Goal: Information Seeking & Learning: Learn about a topic

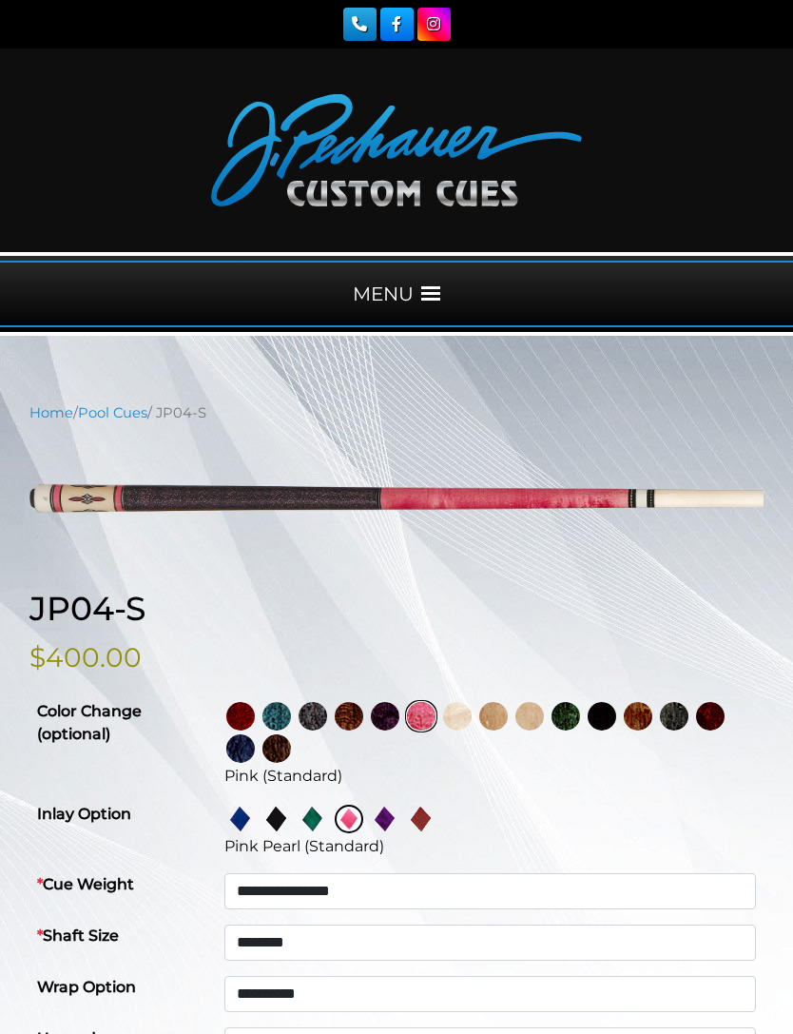
select select "********"
select select "****"
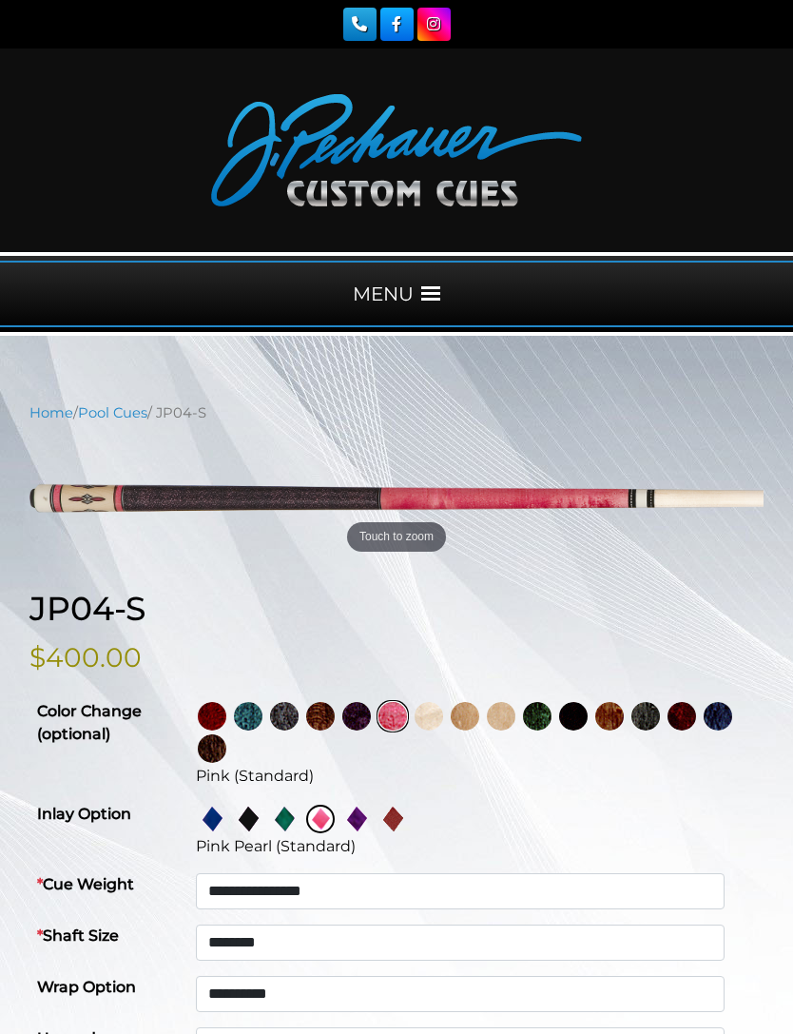
click at [226, 715] on img at bounding box center [212, 716] width 29 height 29
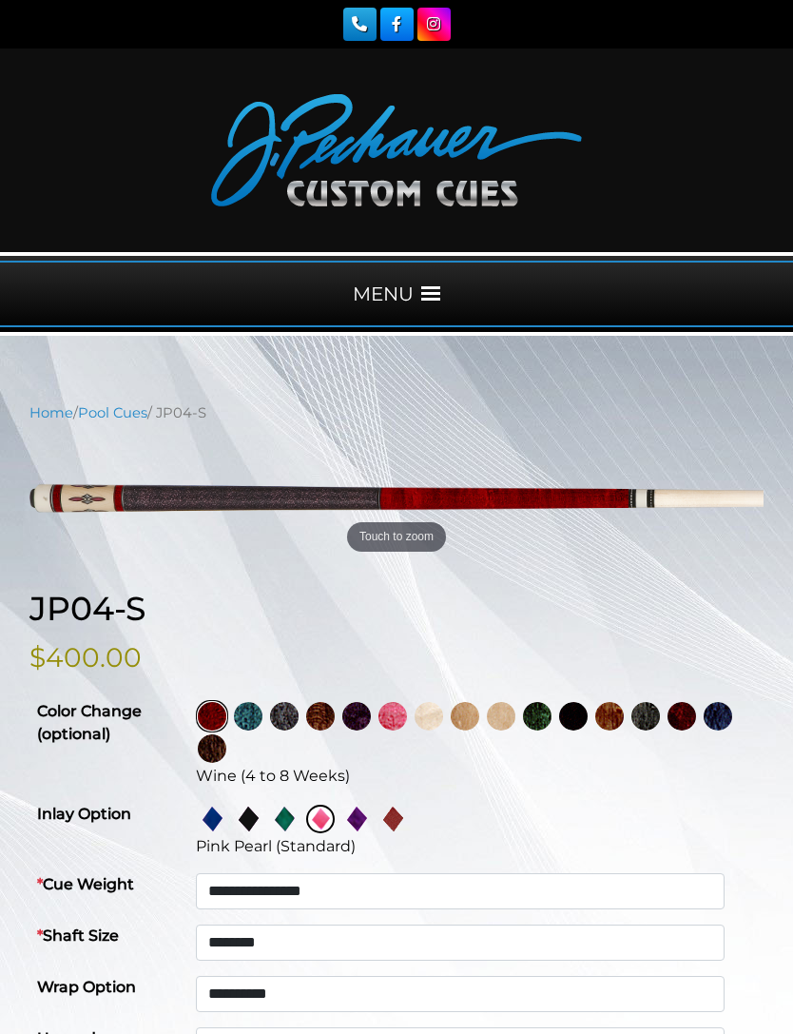
click at [335, 716] on img at bounding box center [320, 716] width 29 height 29
click at [299, 719] on img at bounding box center [284, 716] width 29 height 29
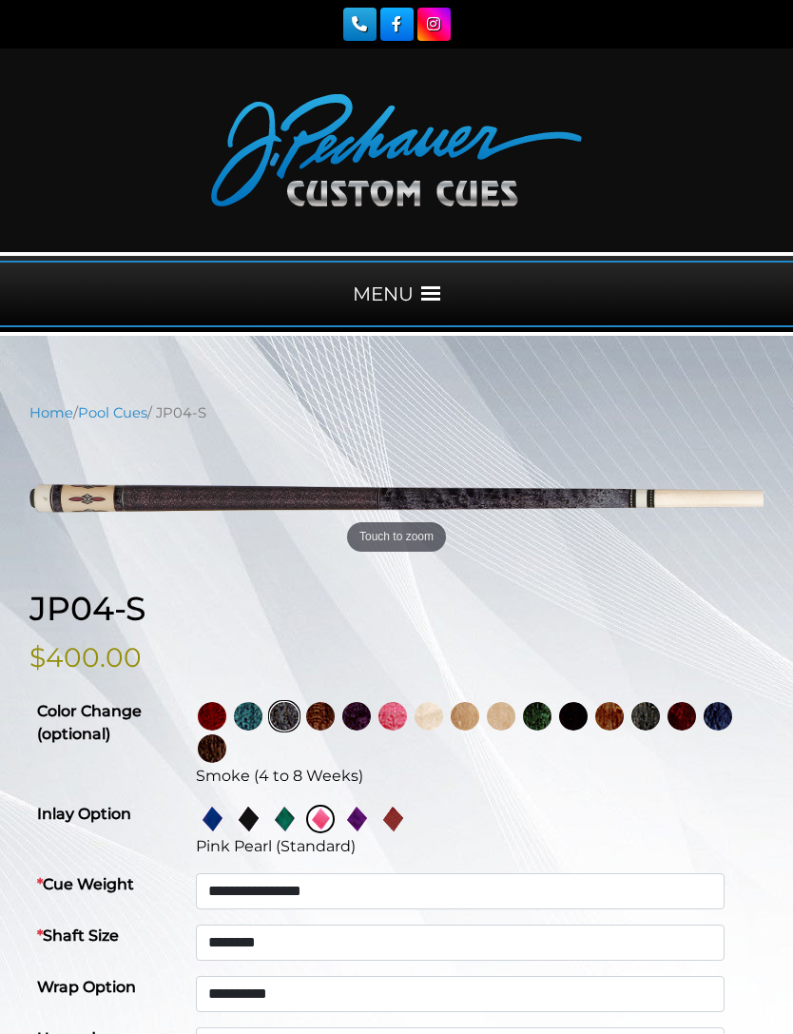
click at [413, 709] on link at bounding box center [395, 716] width 36 height 32
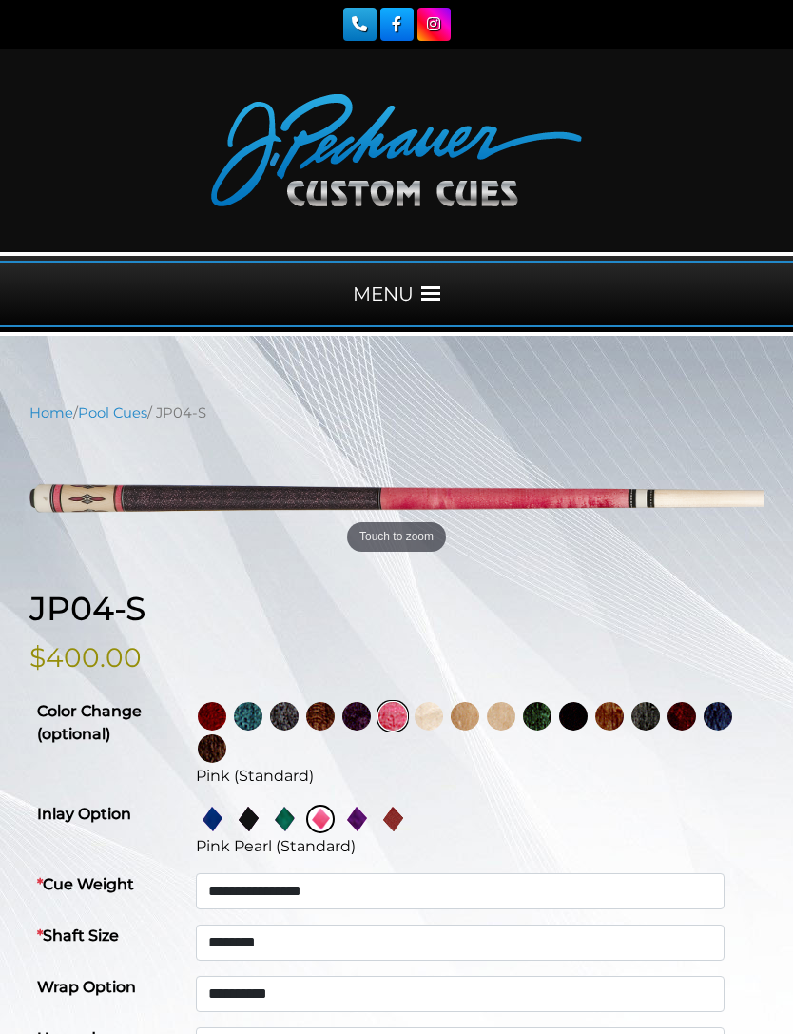
click at [371, 715] on img at bounding box center [356, 716] width 29 height 29
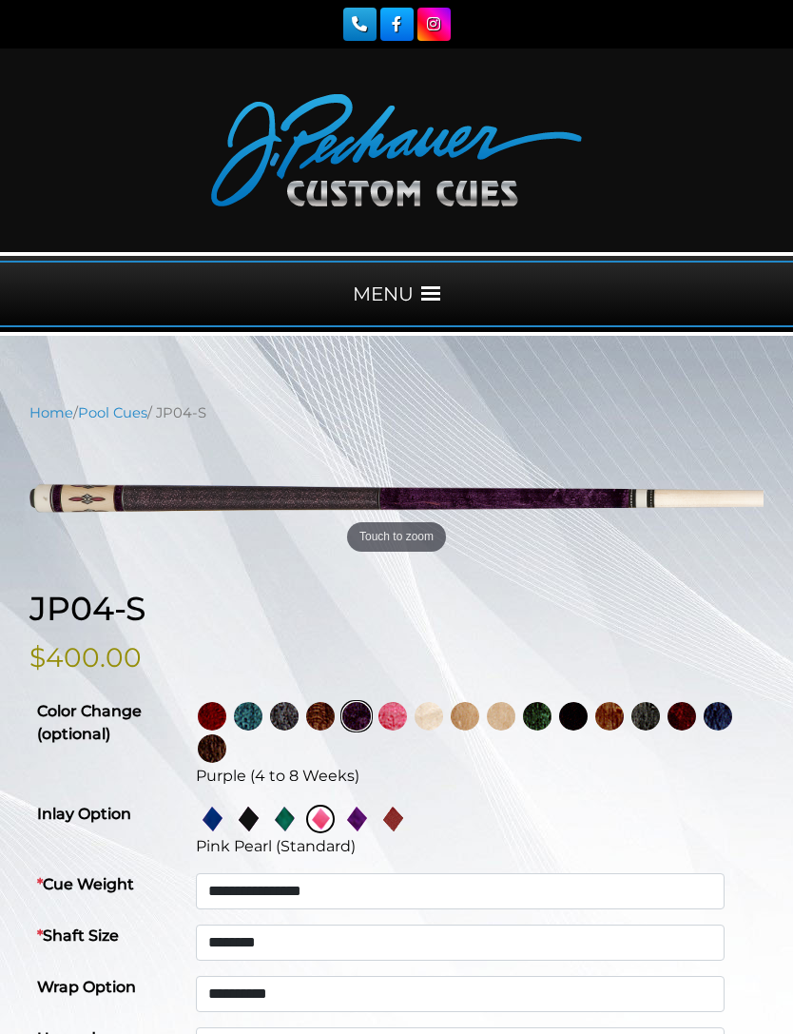
click at [335, 721] on img at bounding box center [320, 716] width 29 height 29
click at [515, 716] on img at bounding box center [501, 716] width 29 height 29
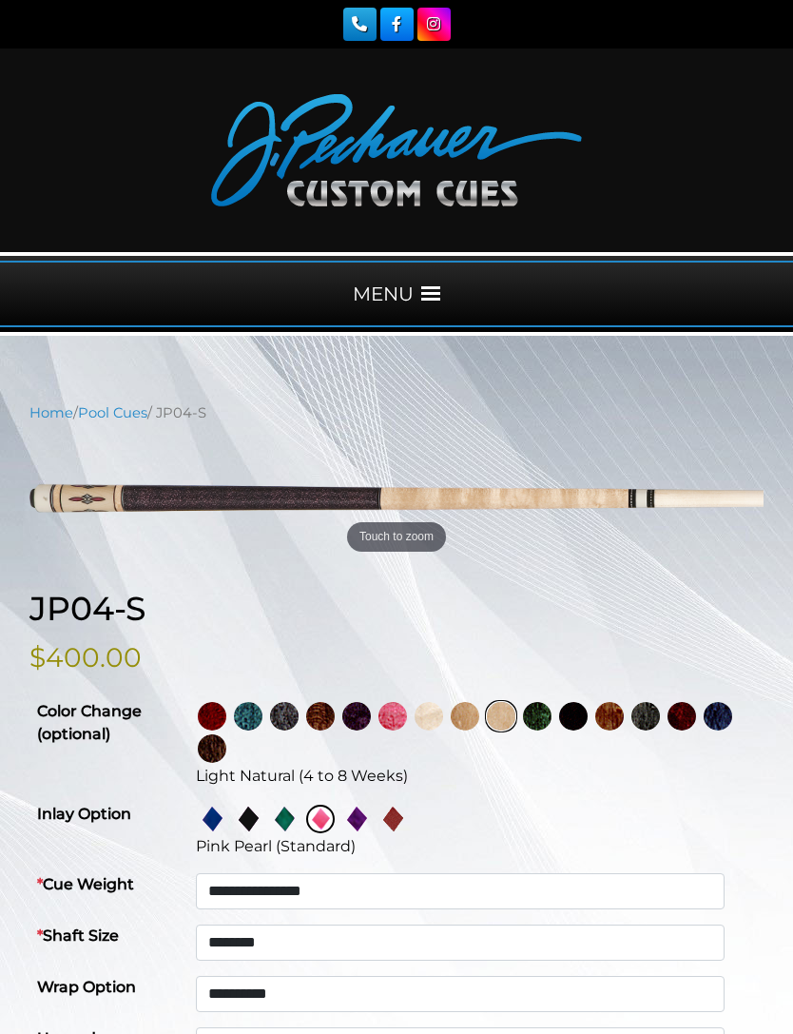
click at [479, 714] on img at bounding box center [465, 716] width 29 height 29
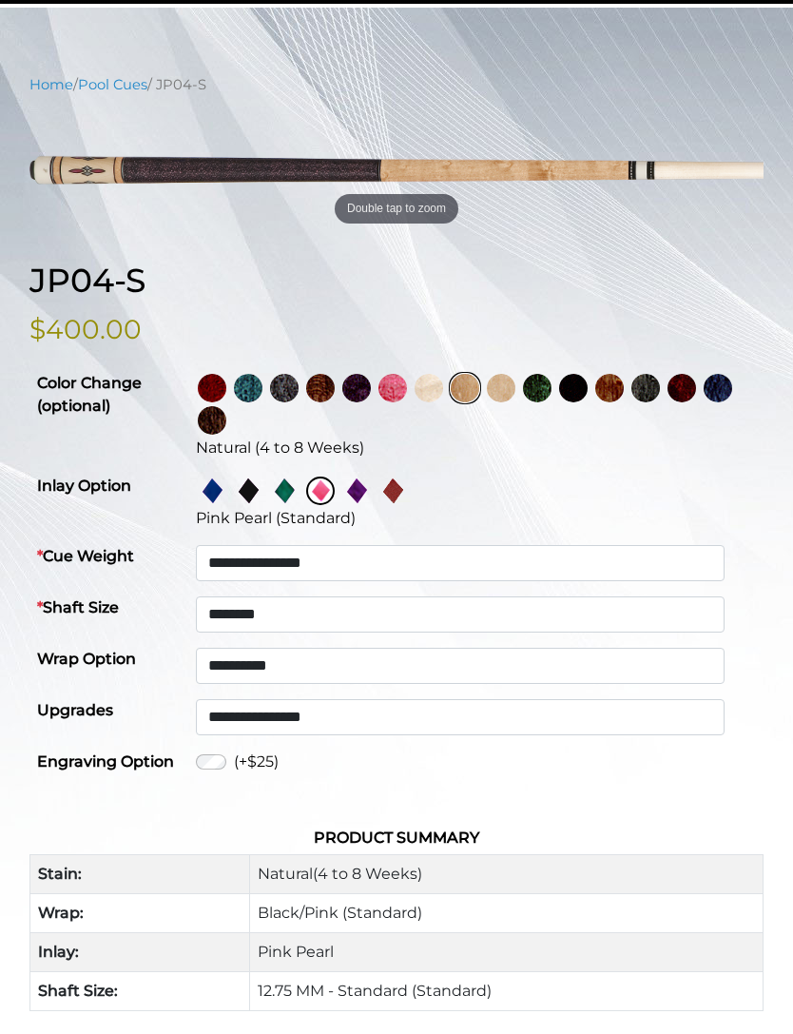
scroll to position [327, 0]
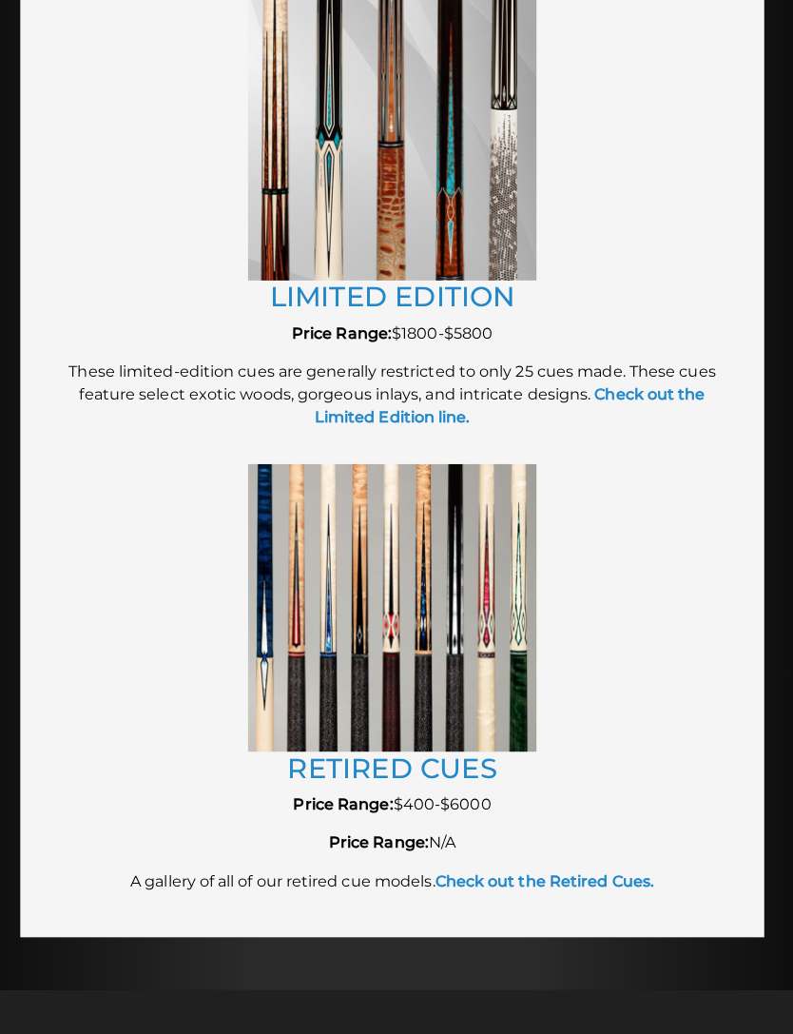
scroll to position [3631, 0]
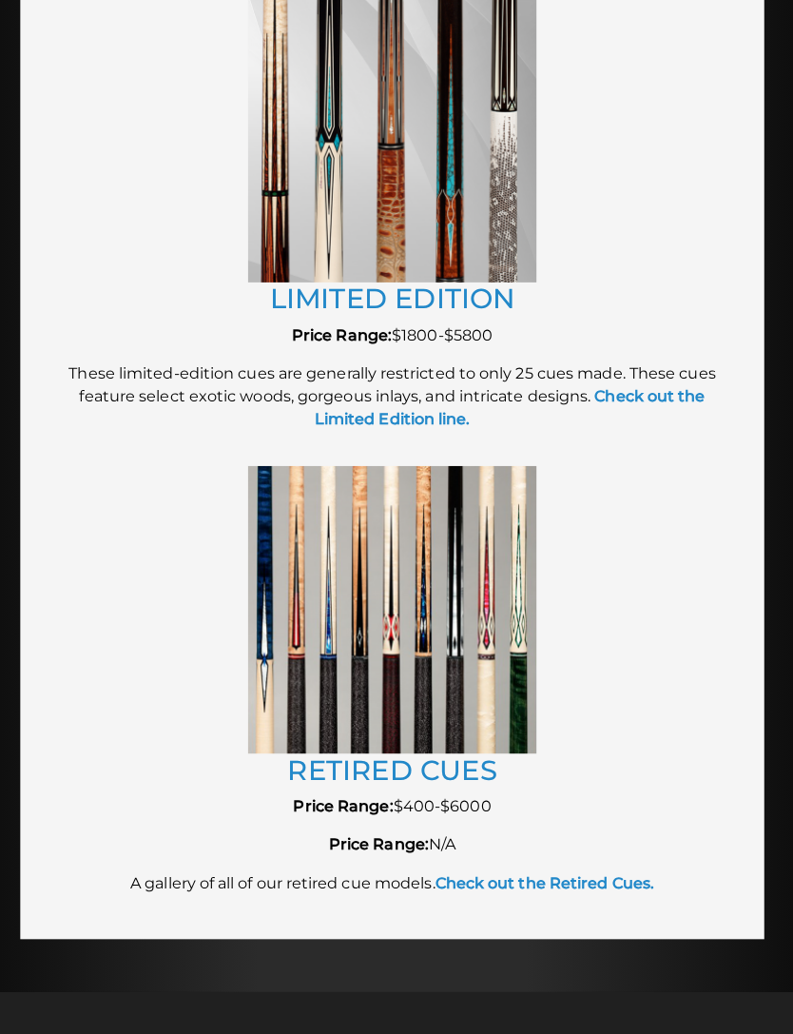
click at [415, 624] on img at bounding box center [396, 603] width 285 height 284
click at [432, 613] on img at bounding box center [396, 603] width 285 height 284
click at [409, 745] on link "RETIRED CUES" at bounding box center [396, 761] width 207 height 33
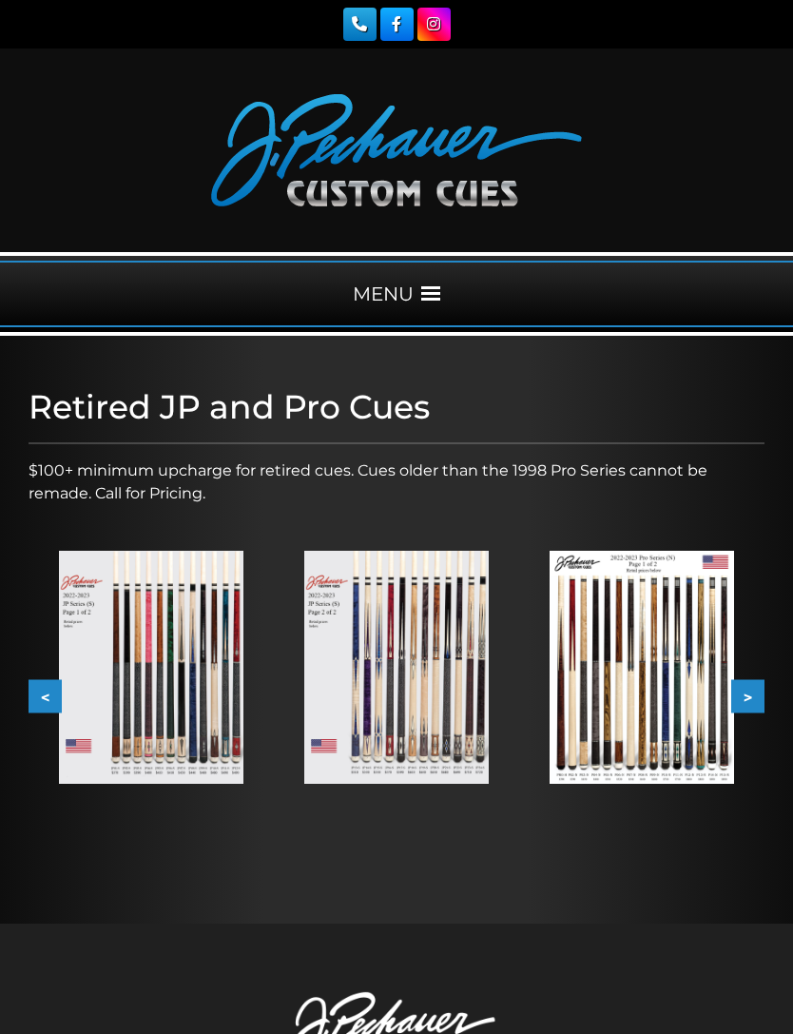
click at [180, 656] on img at bounding box center [151, 667] width 184 height 232
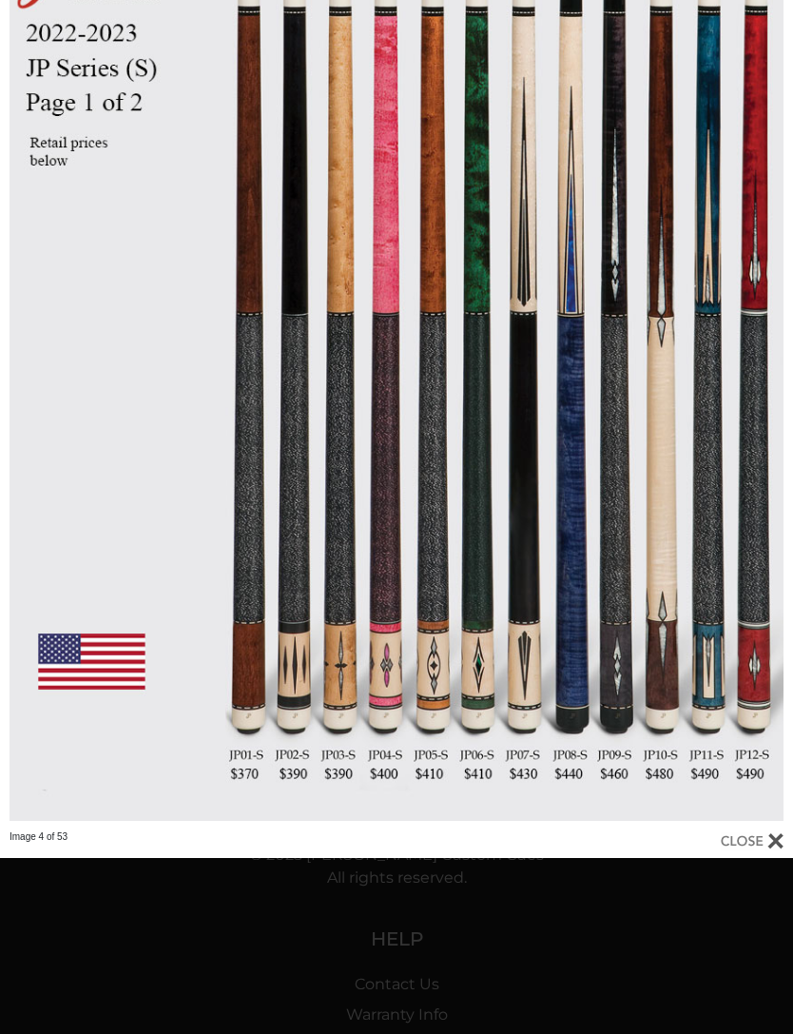
scroll to position [416, 0]
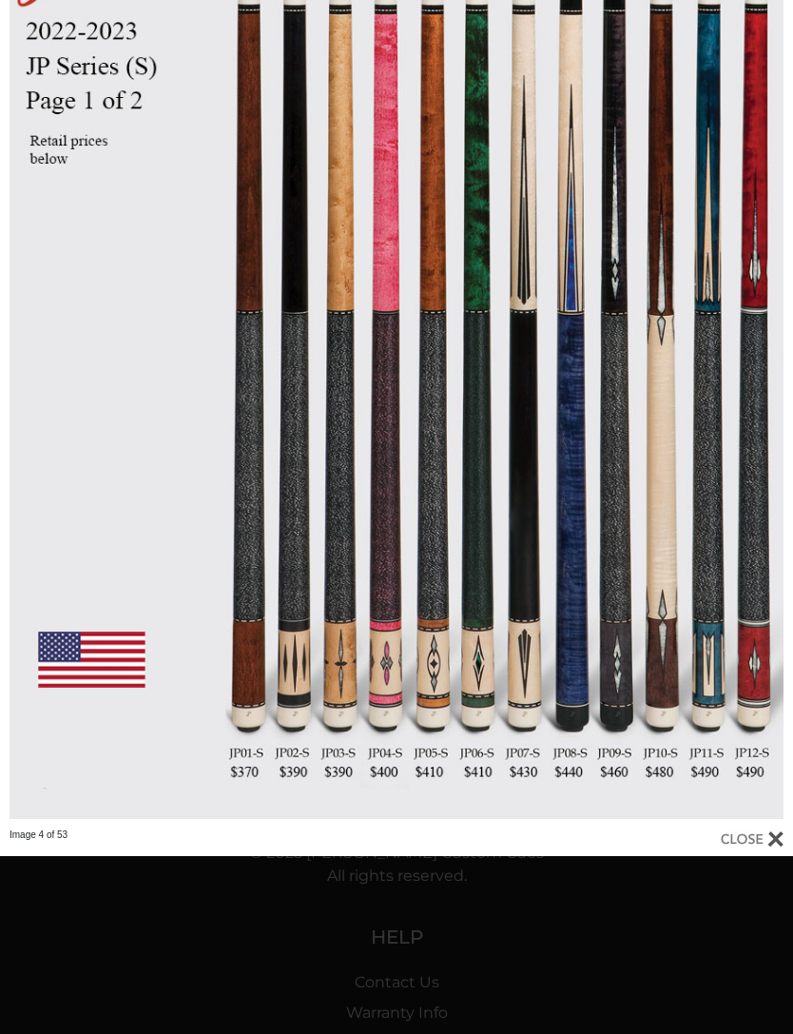
click at [784, 331] on link at bounding box center [614, 332] width 357 height 994
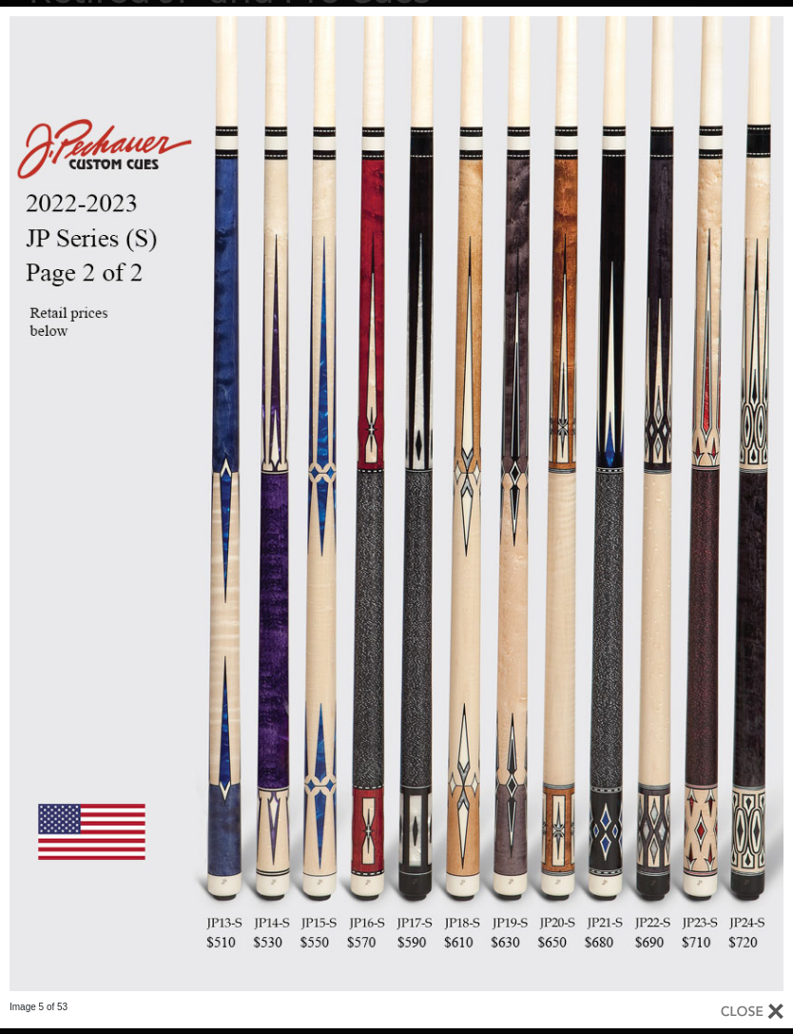
click at [765, 497] on link at bounding box center [614, 504] width 357 height 994
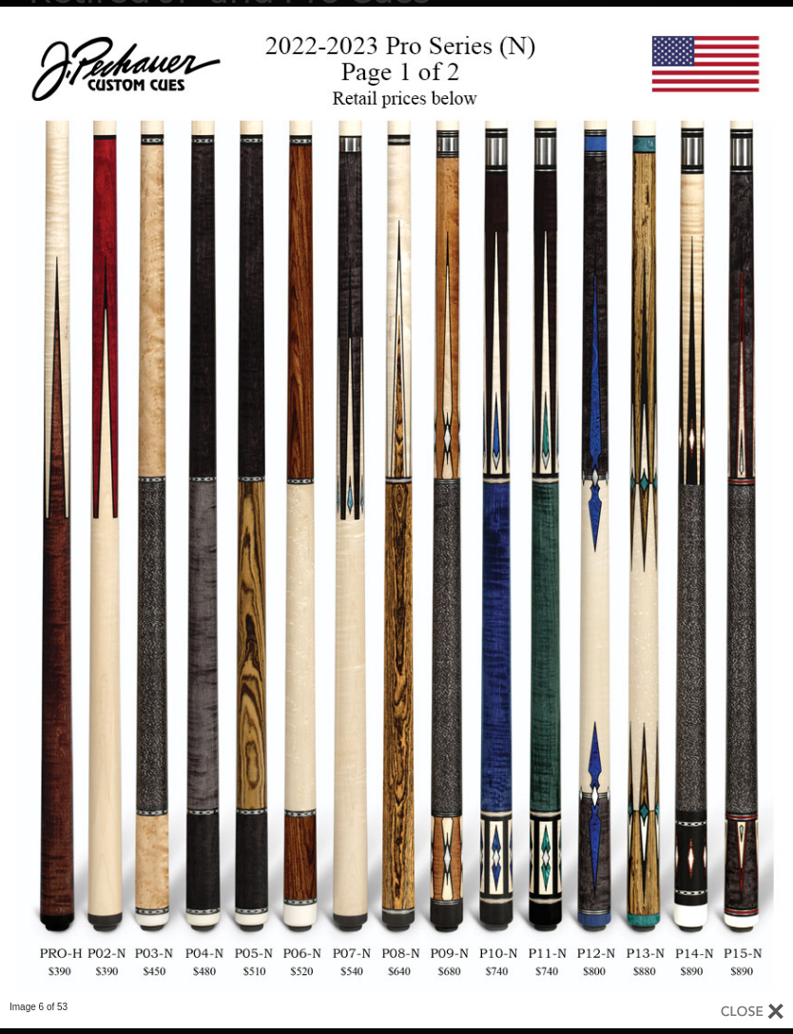
click at [768, 494] on link at bounding box center [614, 504] width 357 height 994
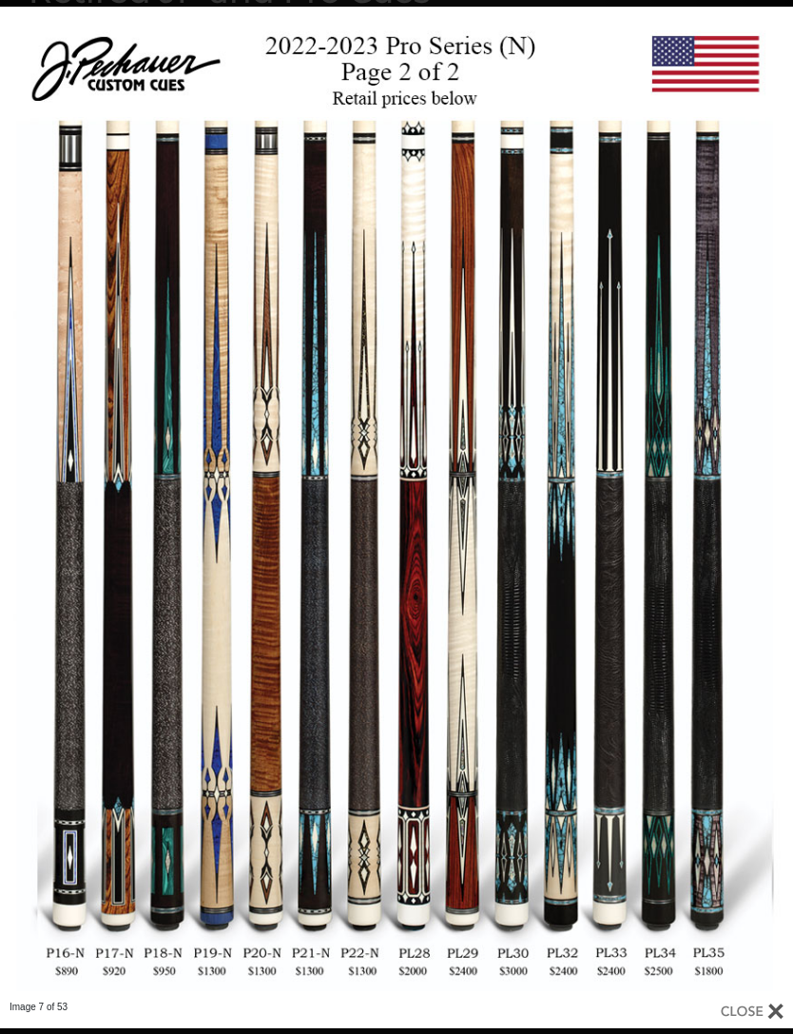
click at [785, 499] on link at bounding box center [614, 504] width 357 height 994
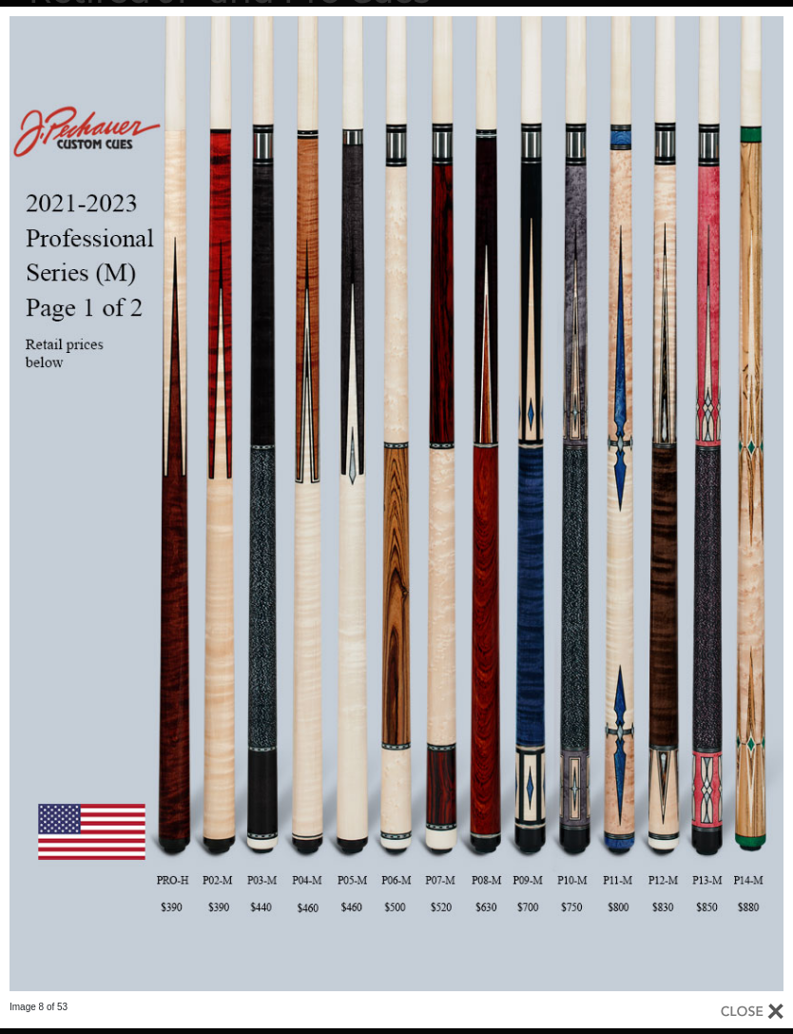
click at [783, 485] on link at bounding box center [614, 504] width 357 height 994
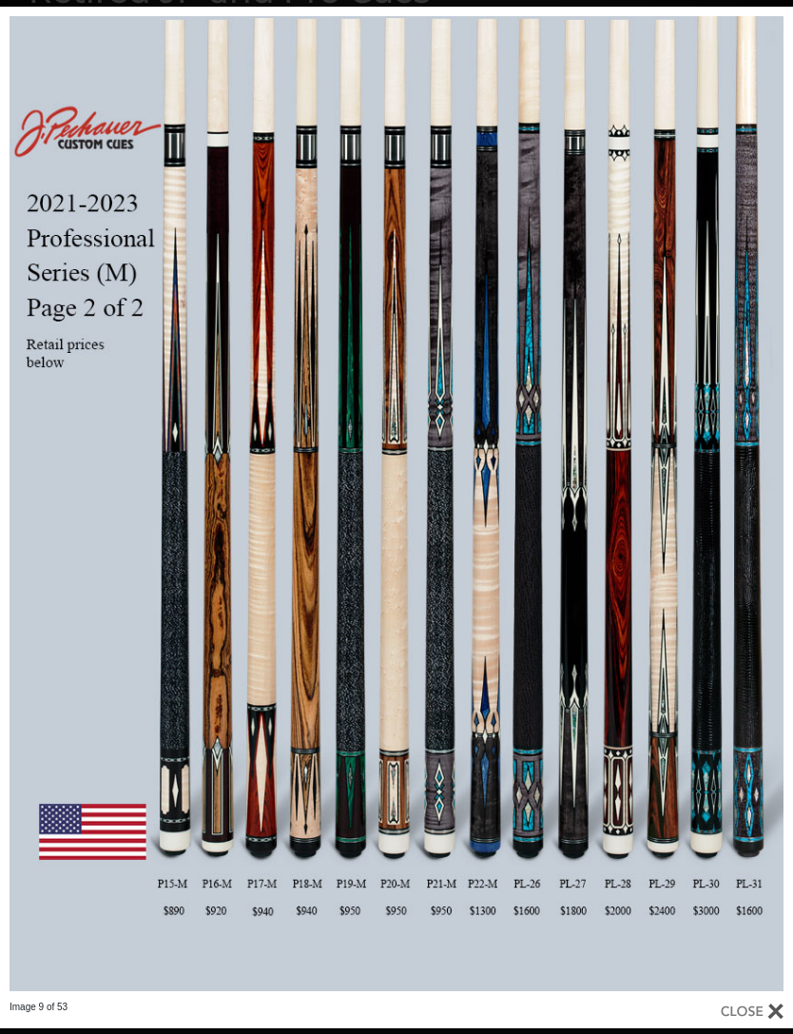
click at [765, 501] on link at bounding box center [614, 504] width 357 height 994
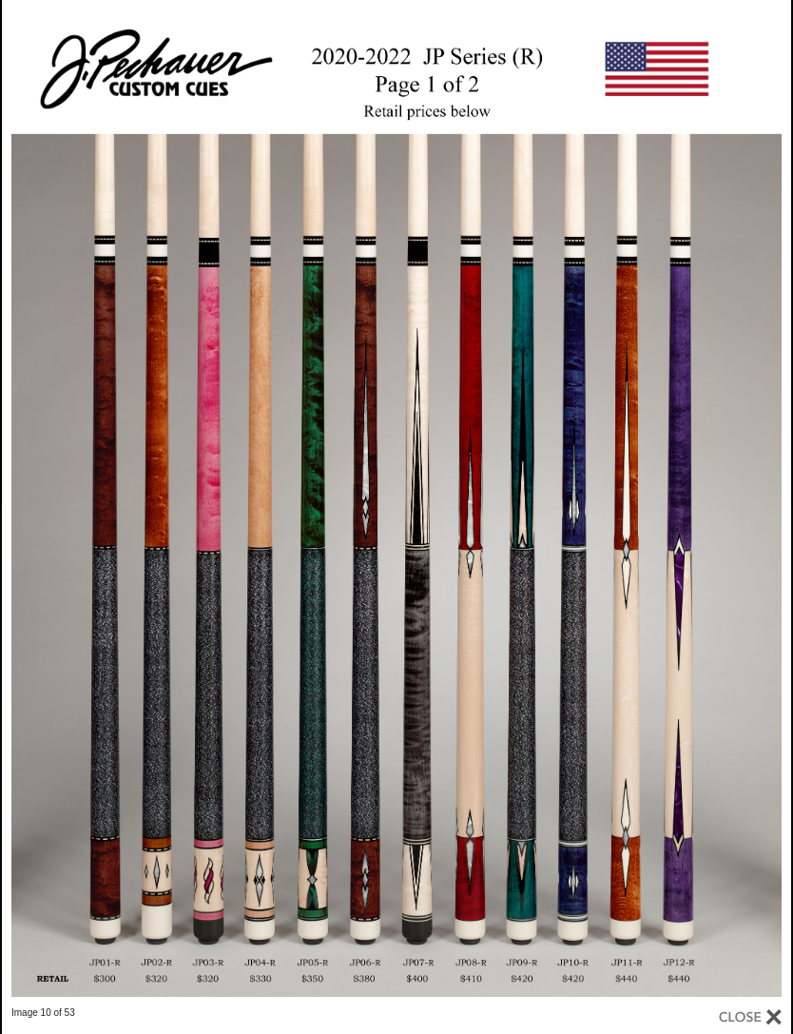
click at [781, 506] on link at bounding box center [614, 503] width 356 height 1006
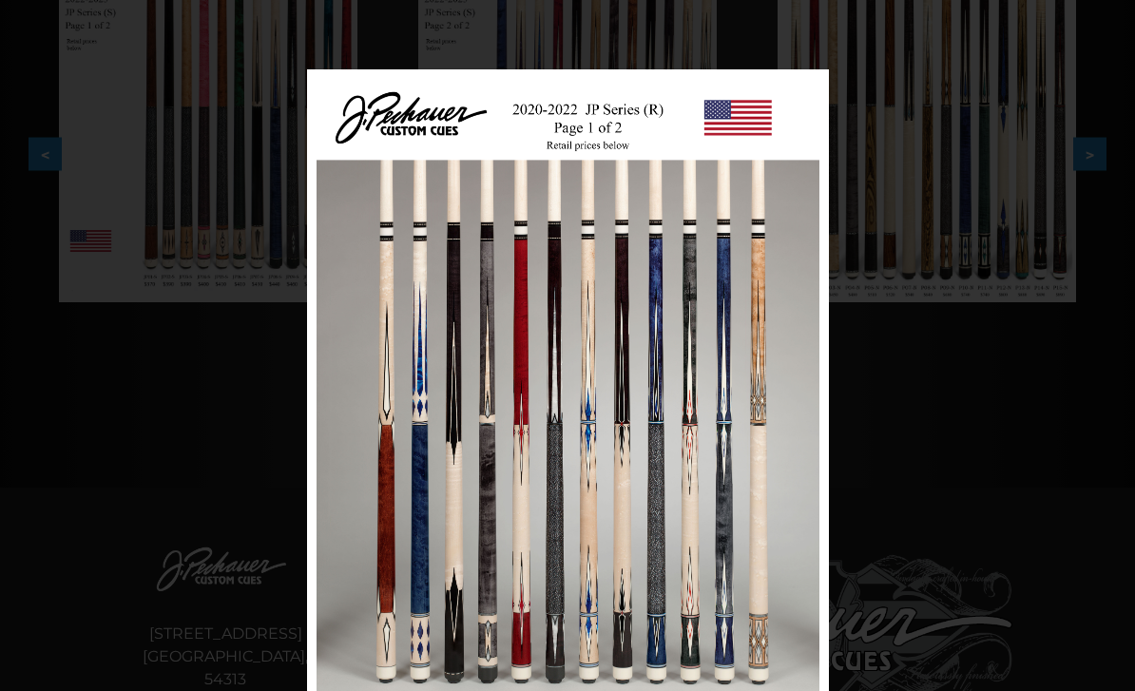
scroll to position [525, 0]
